Goal: Check status: Check status

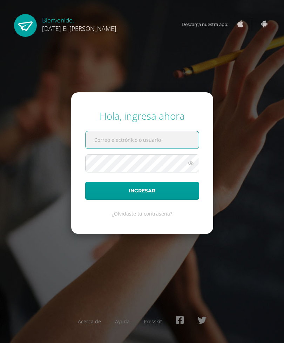
click at [150, 148] on input "text" at bounding box center [142, 139] width 113 height 17
type input "rjmartineza@sagradocorazon.edu.gt"
click at [142, 200] on button "Ingresar" at bounding box center [142, 191] width 114 height 18
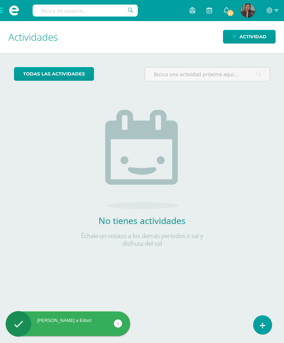
click at [78, 16] on input "text" at bounding box center [85, 11] width 105 height 12
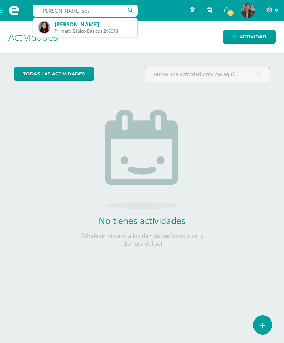
type input "[PERSON_NAME]"
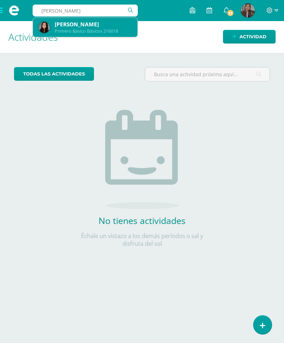
click at [106, 27] on div "[PERSON_NAME]" at bounding box center [93, 24] width 77 height 7
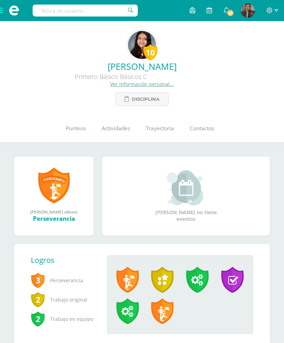
click at [74, 131] on span "Punteos" at bounding box center [76, 127] width 20 height 7
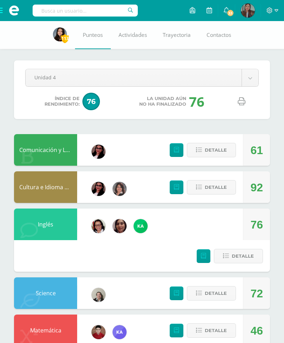
click at [241, 106] on link at bounding box center [242, 102] width 18 height 18
